Goal: Transaction & Acquisition: Purchase product/service

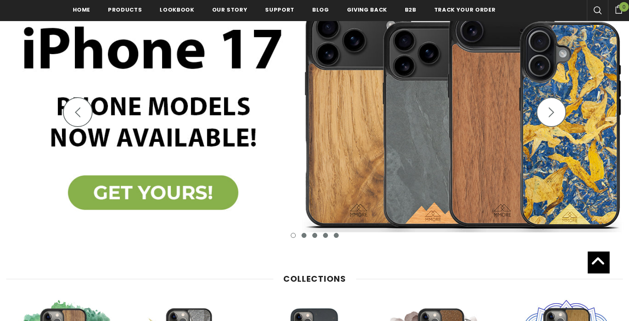
scroll to position [316, 0]
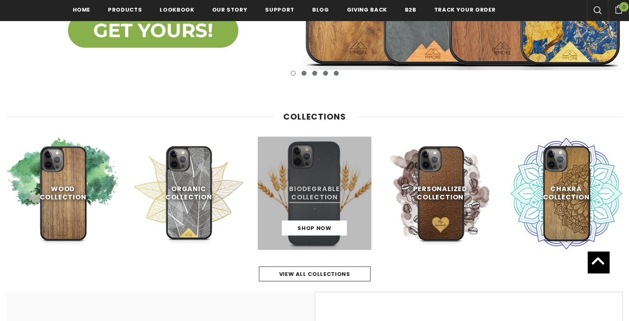
click at [315, 144] on link at bounding box center [313, 192] width 113 height 113
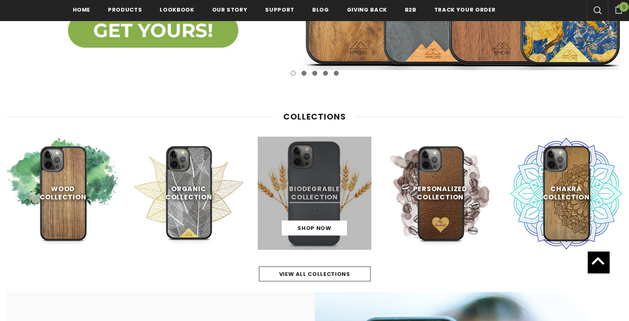
scroll to position [388, 0]
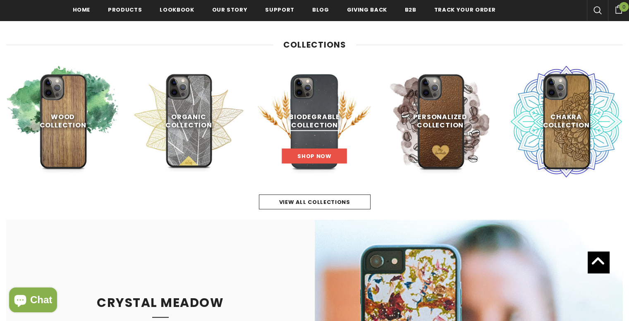
click at [317, 152] on span "Shop Now" at bounding box center [314, 156] width 34 height 8
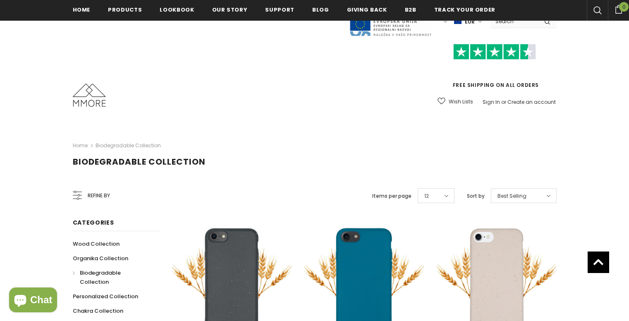
click at [352, 262] on div "Select options" at bounding box center [364, 281] width 120 height 39
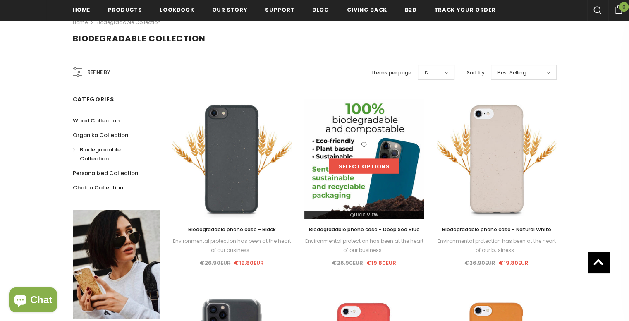
click at [355, 166] on link "Select options" at bounding box center [364, 166] width 70 height 15
